Goal: Task Accomplishment & Management: Manage account settings

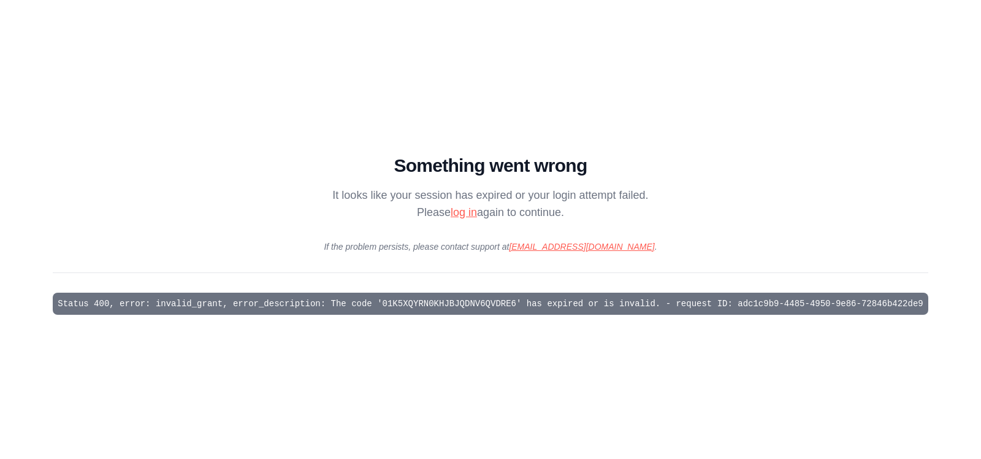
click at [466, 211] on link "log in" at bounding box center [464, 212] width 26 height 12
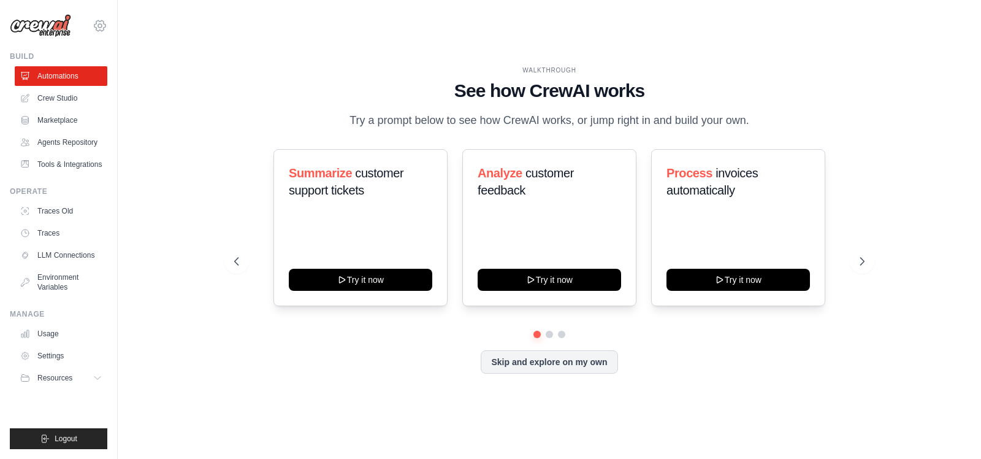
click at [103, 29] on icon at bounding box center [100, 25] width 15 height 15
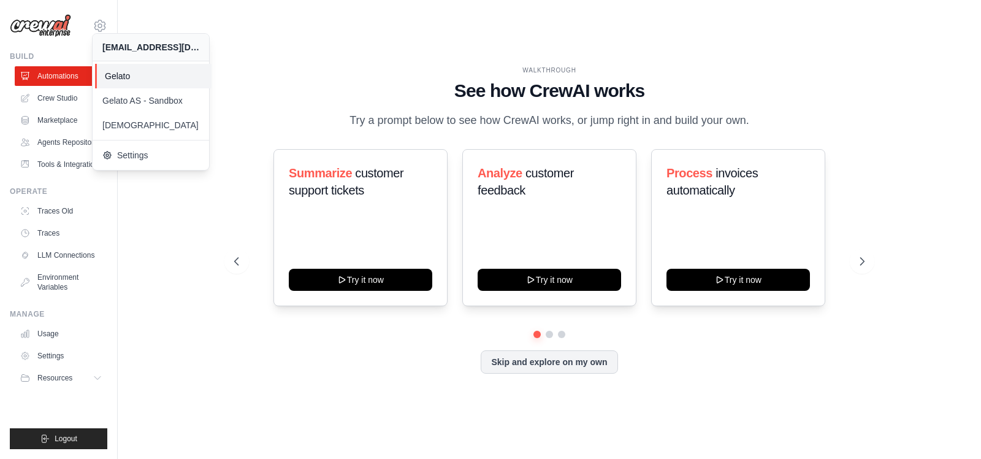
click at [123, 71] on span "Gelato" at bounding box center [153, 76] width 97 height 12
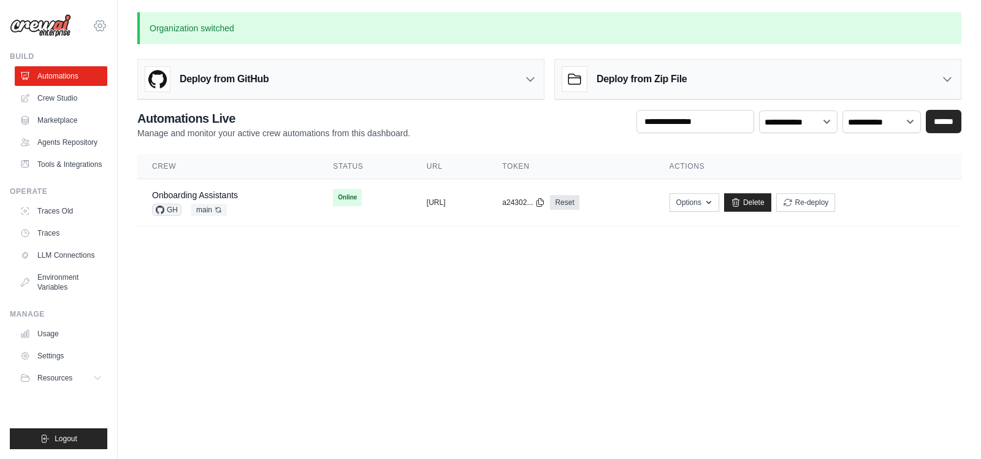
click at [105, 28] on icon at bounding box center [100, 25] width 15 height 15
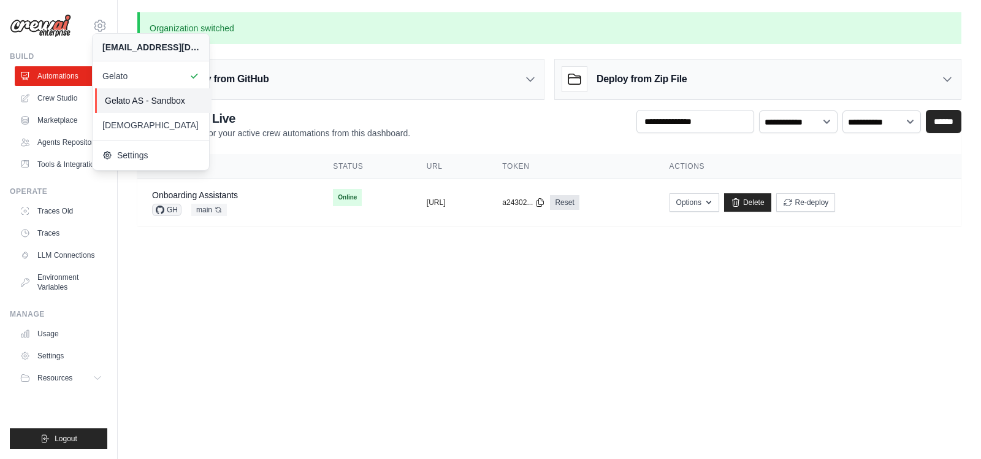
click at [137, 93] on link "Gelato AS - Sandbox" at bounding box center [153, 100] width 116 height 25
